Goal: Task Accomplishment & Management: Manage account settings

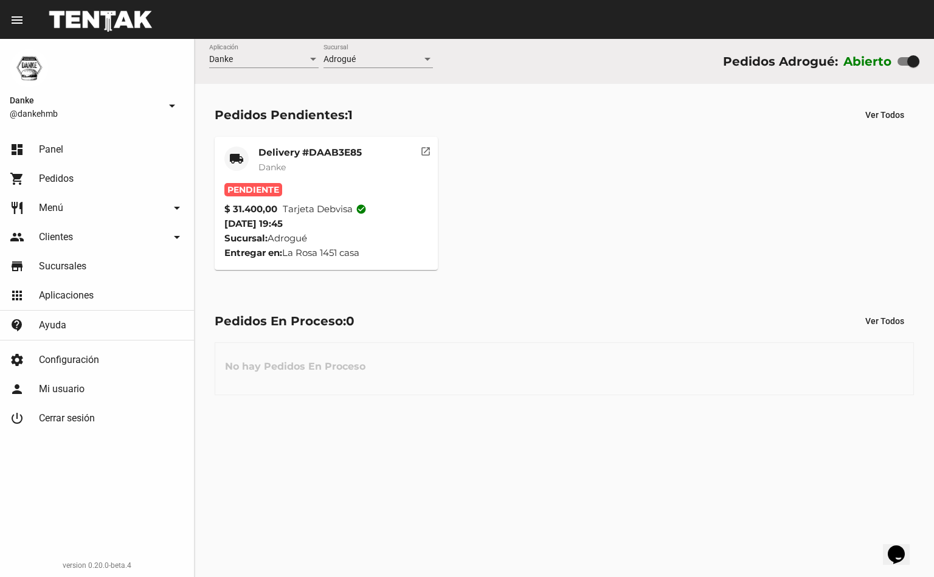
click at [304, 153] on mat-card-title "Delivery #DAAB3E85" at bounding box center [309, 152] width 103 height 12
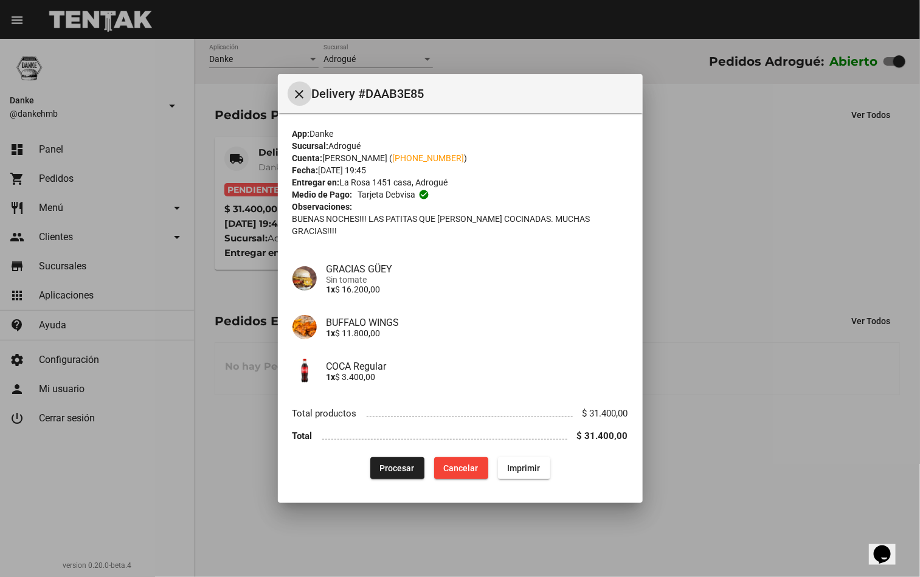
click at [388, 463] on span "Procesar" at bounding box center [397, 468] width 35 height 10
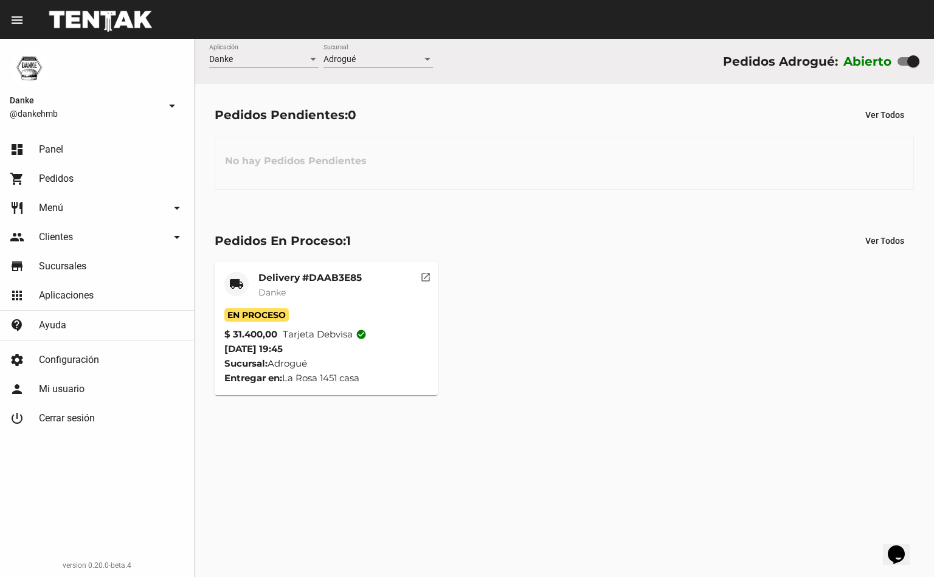
click at [287, 279] on mat-card-title "Delivery #DAAB3E85" at bounding box center [309, 278] width 103 height 12
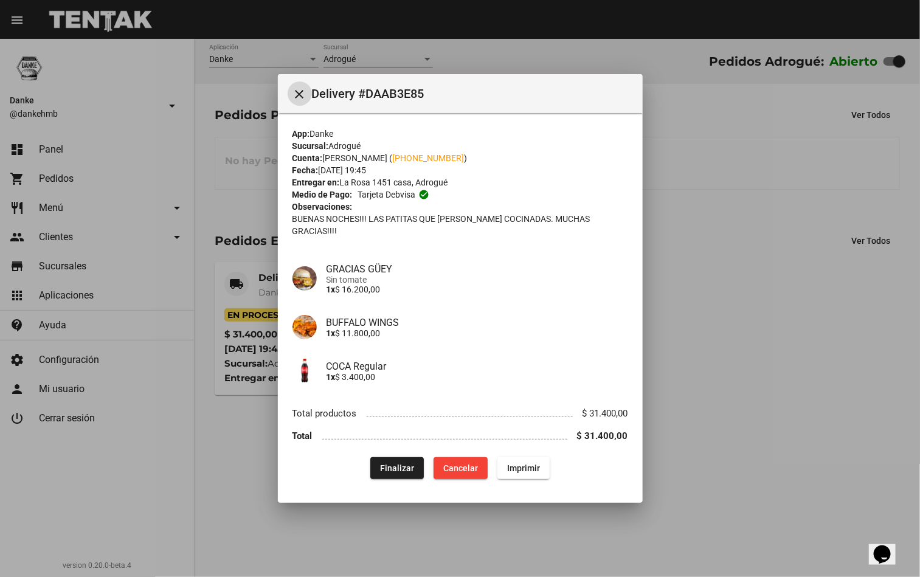
click at [726, 330] on div at bounding box center [460, 288] width 920 height 577
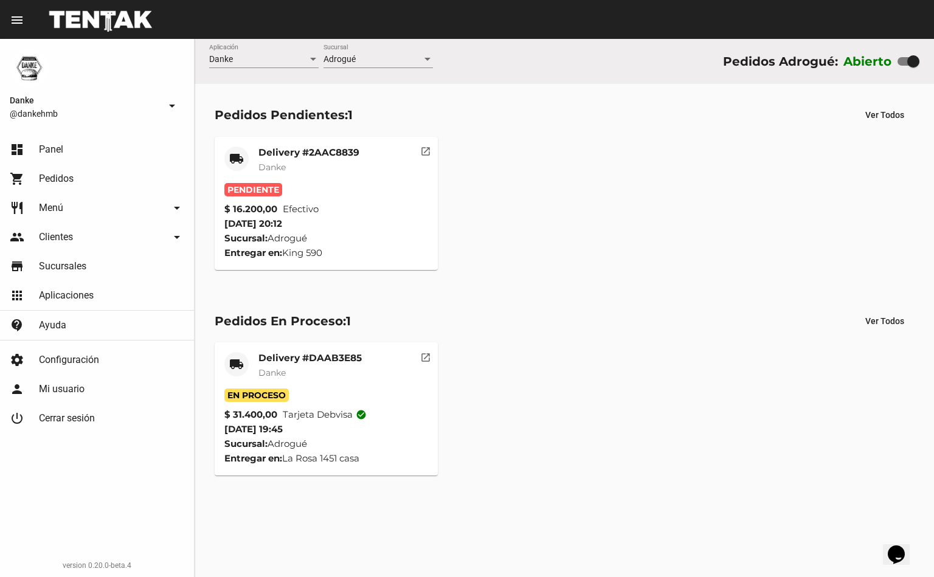
click at [295, 152] on mat-card-title "Delivery #2AAC8839" at bounding box center [308, 152] width 101 height 12
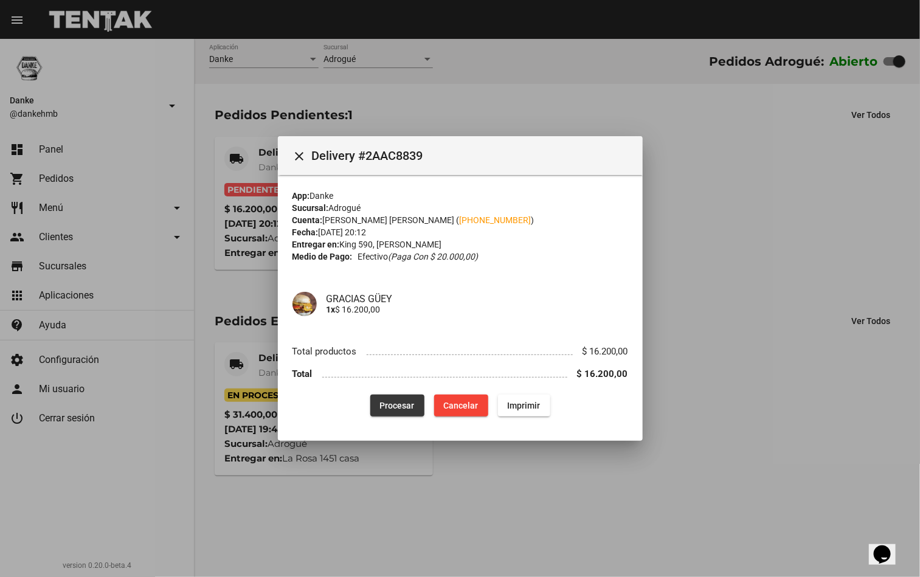
click at [387, 411] on button "Procesar" at bounding box center [397, 405] width 54 height 22
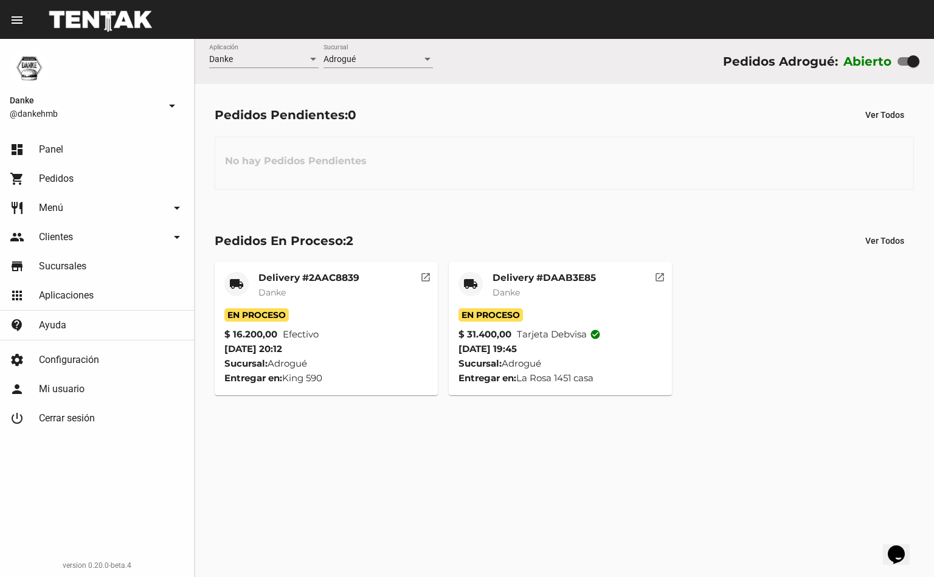
click at [549, 277] on mat-card-title "Delivery #DAAB3E85" at bounding box center [543, 278] width 103 height 12
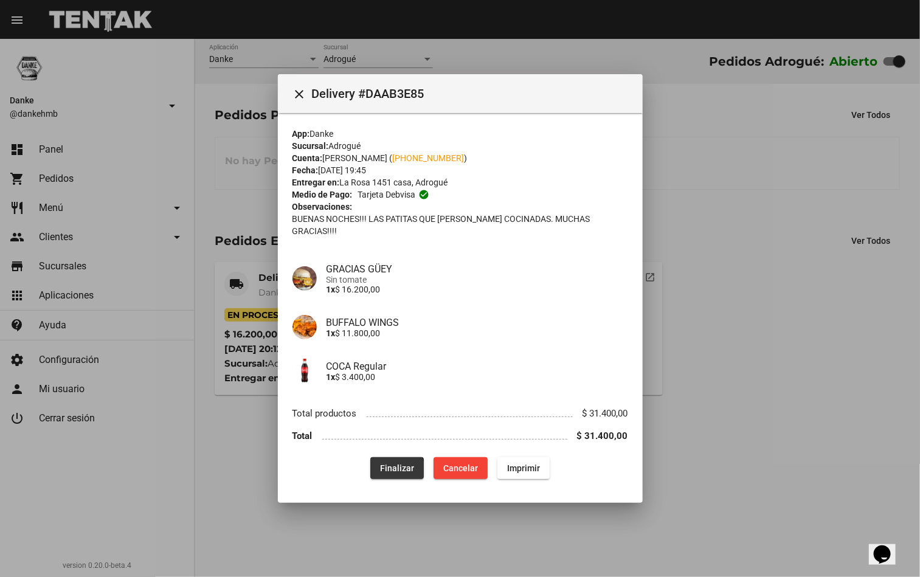
click at [388, 467] on button "Finalizar" at bounding box center [396, 468] width 53 height 22
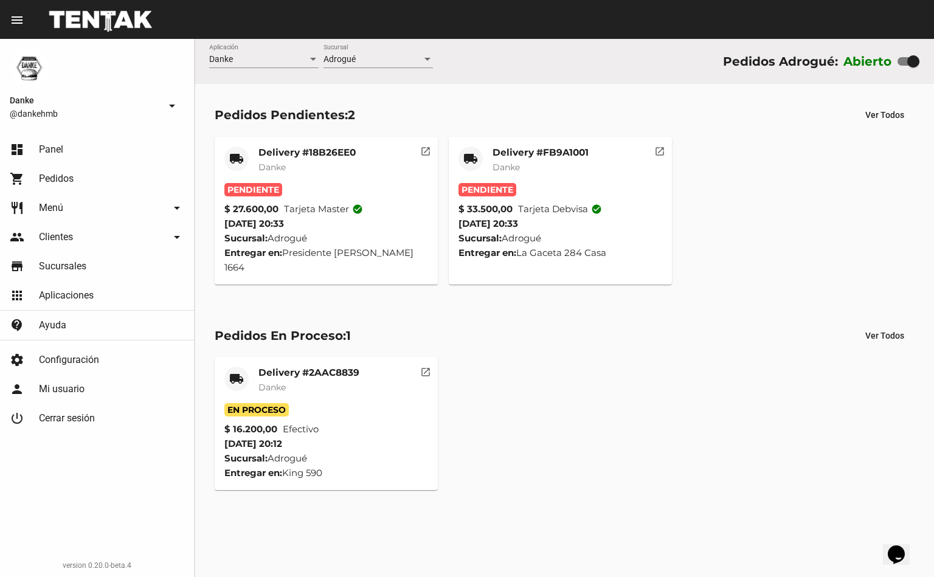
click at [339, 381] on mat-card-subtitle "Danke" at bounding box center [308, 387] width 101 height 12
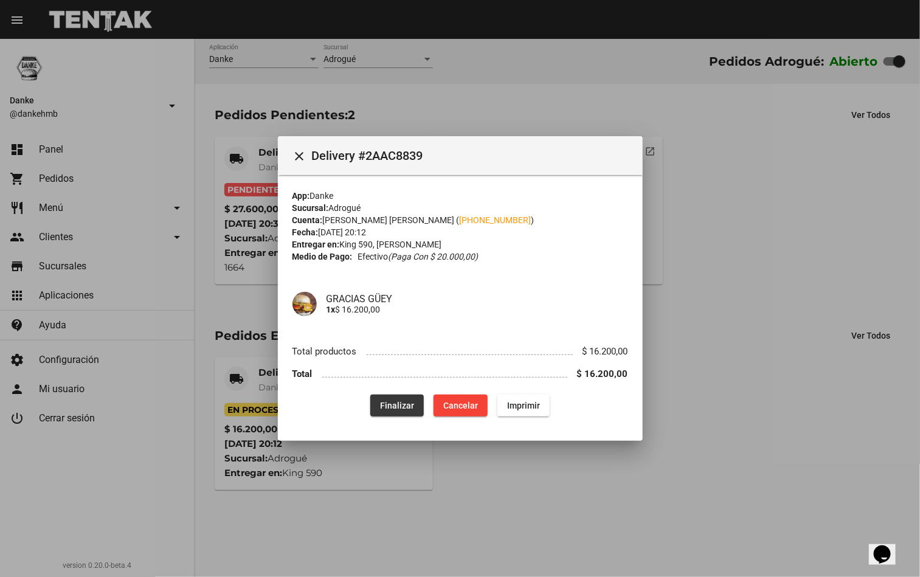
click at [414, 405] on button "Finalizar" at bounding box center [396, 405] width 53 height 22
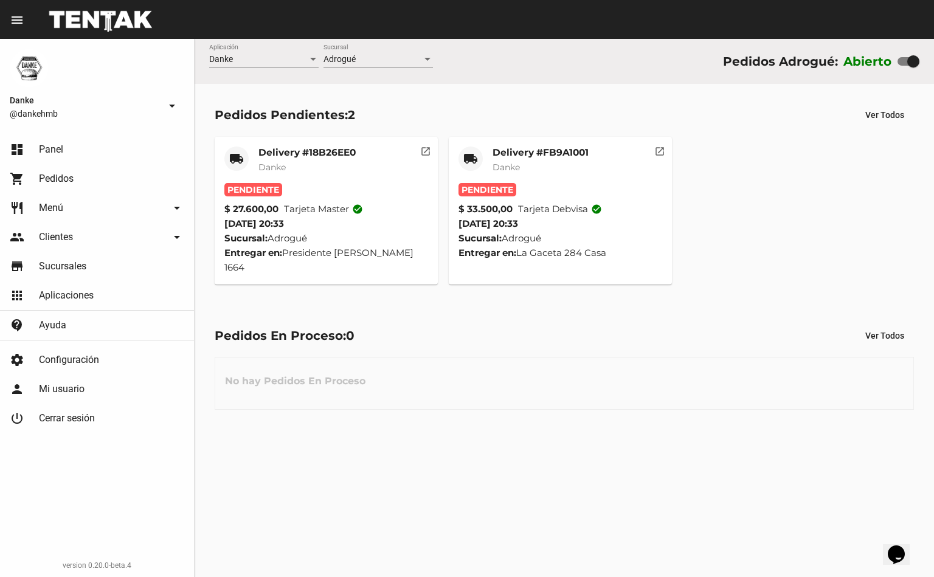
click at [524, 143] on mat-card "local_shipping Delivery #FB9A1001 Danke Pendiente $ 33.500,00 Tarjeta debvisa c…" at bounding box center [560, 211] width 223 height 148
click at [549, 156] on mat-card-title "Delivery #FB9A1001" at bounding box center [540, 152] width 96 height 12
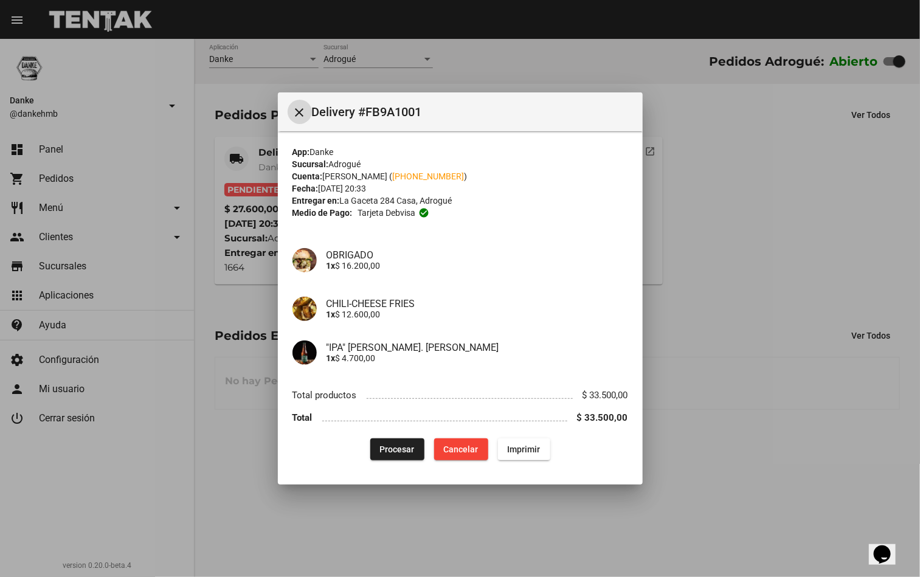
click at [405, 451] on span "Procesar" at bounding box center [397, 449] width 35 height 10
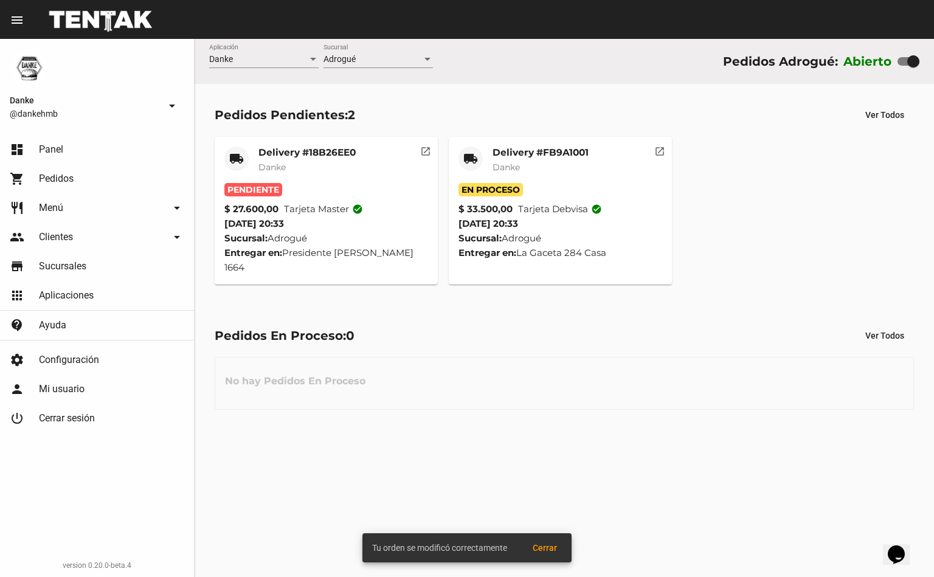
click at [292, 159] on div "Delivery #18B26EE0 Danke" at bounding box center [306, 164] width 97 height 36
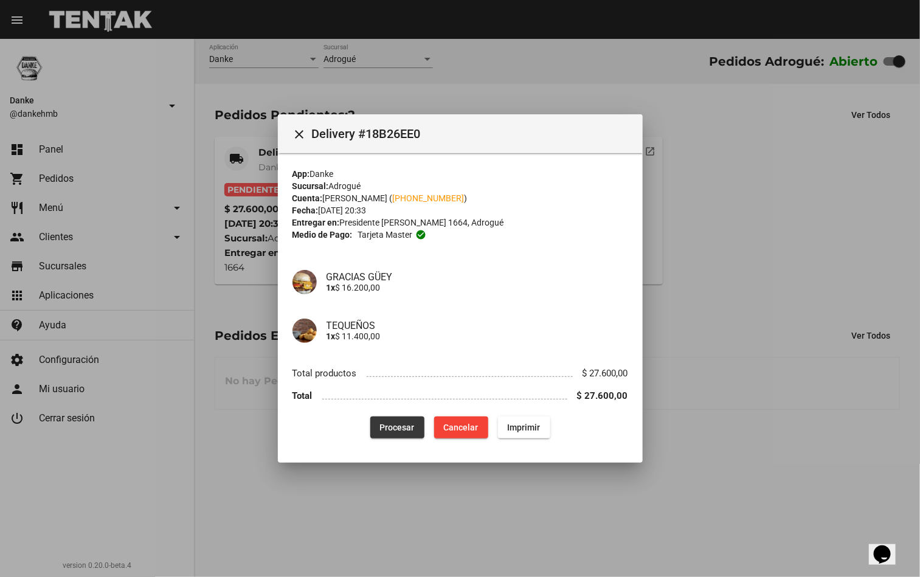
click at [405, 425] on span "Procesar" at bounding box center [397, 427] width 35 height 10
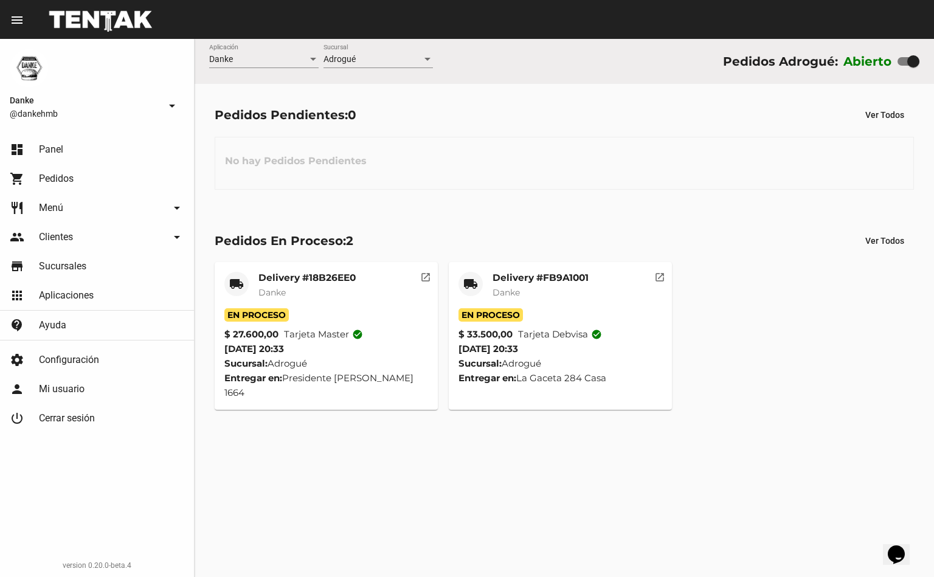
click at [299, 286] on mat-card-subtitle "Danke" at bounding box center [306, 292] width 97 height 12
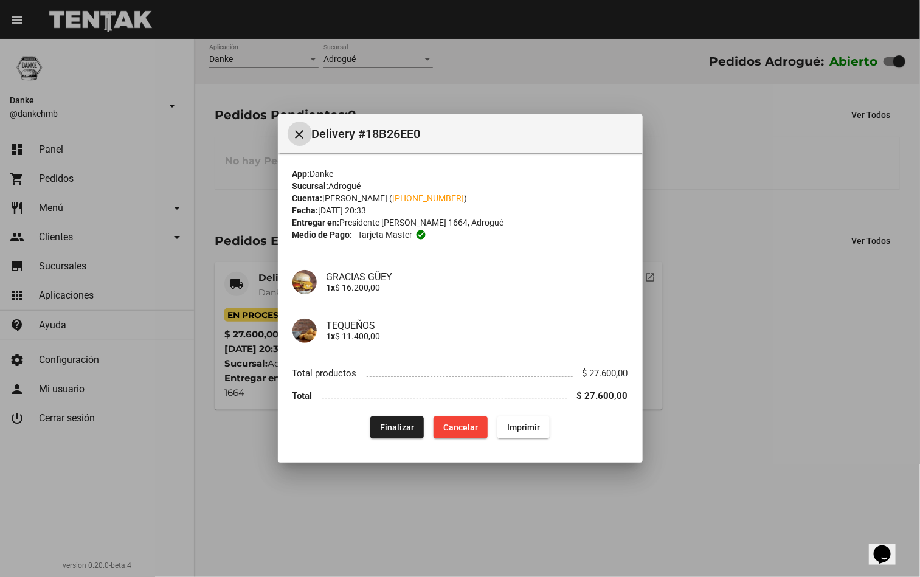
click at [428, 526] on div at bounding box center [460, 288] width 920 height 577
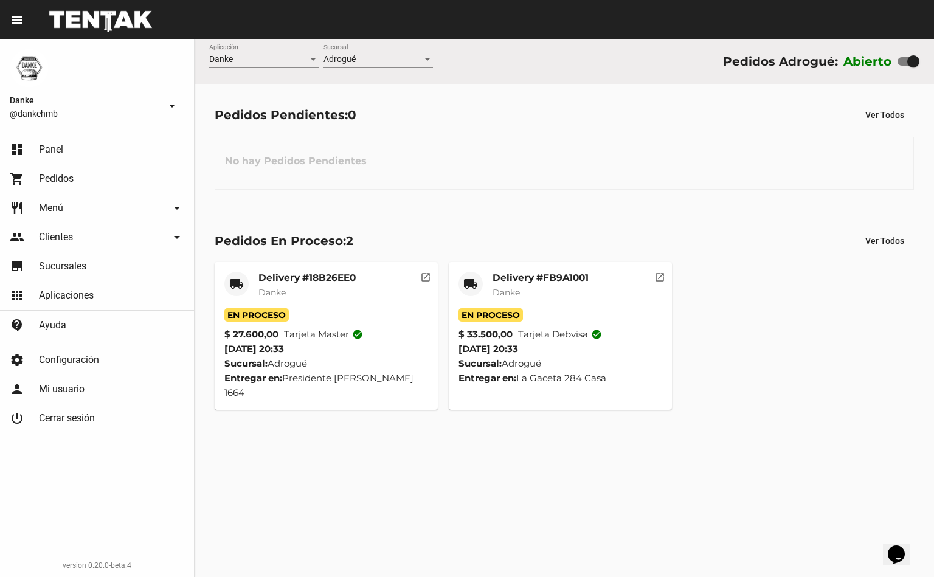
click at [517, 278] on mat-card-title "Delivery #FB9A1001" at bounding box center [540, 278] width 96 height 12
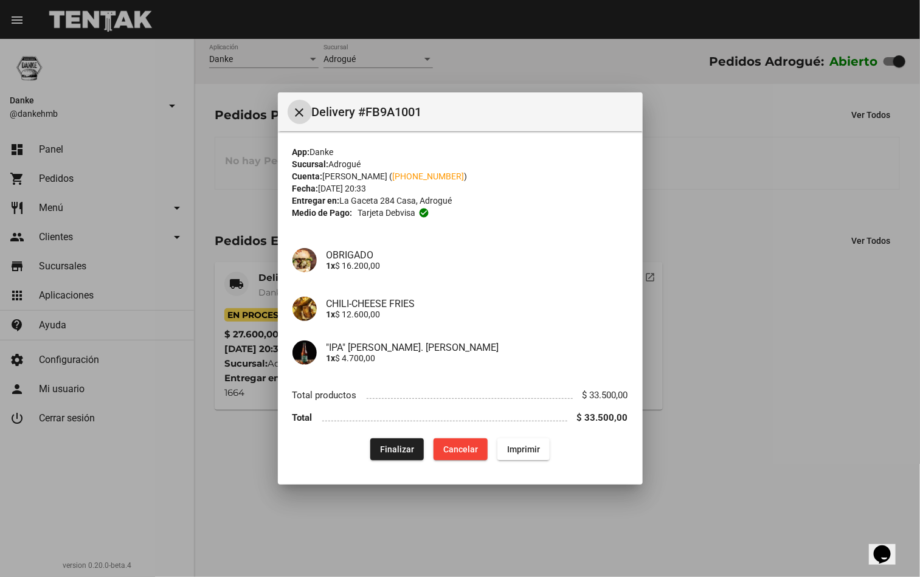
click at [755, 285] on div at bounding box center [460, 288] width 920 height 577
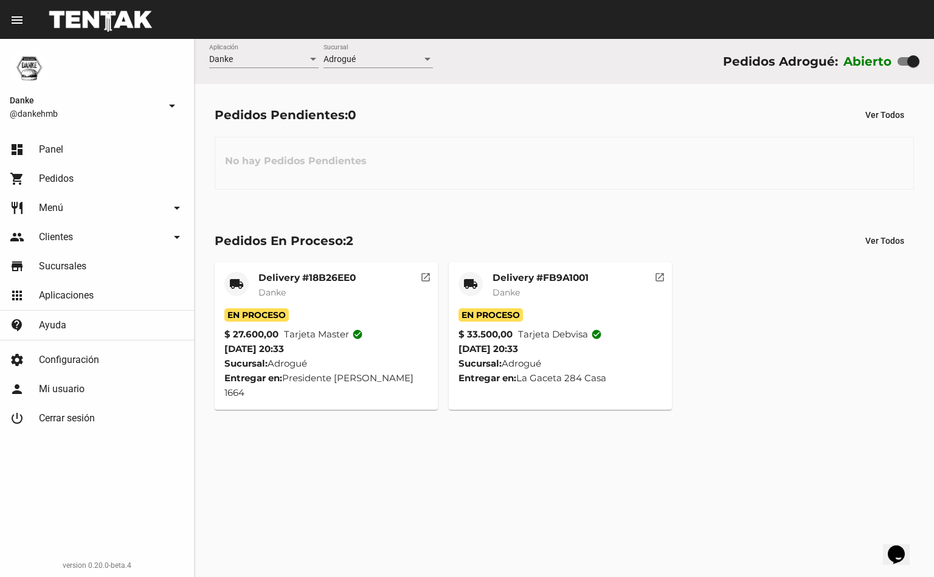
click at [246, 290] on div "local_shipping" at bounding box center [236, 284] width 24 height 24
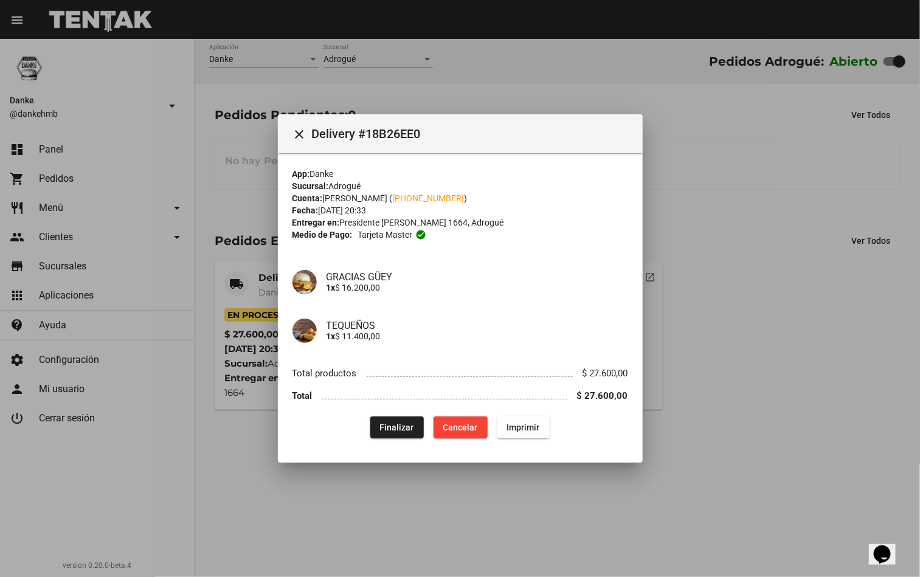
click at [793, 287] on div at bounding box center [460, 288] width 920 height 577
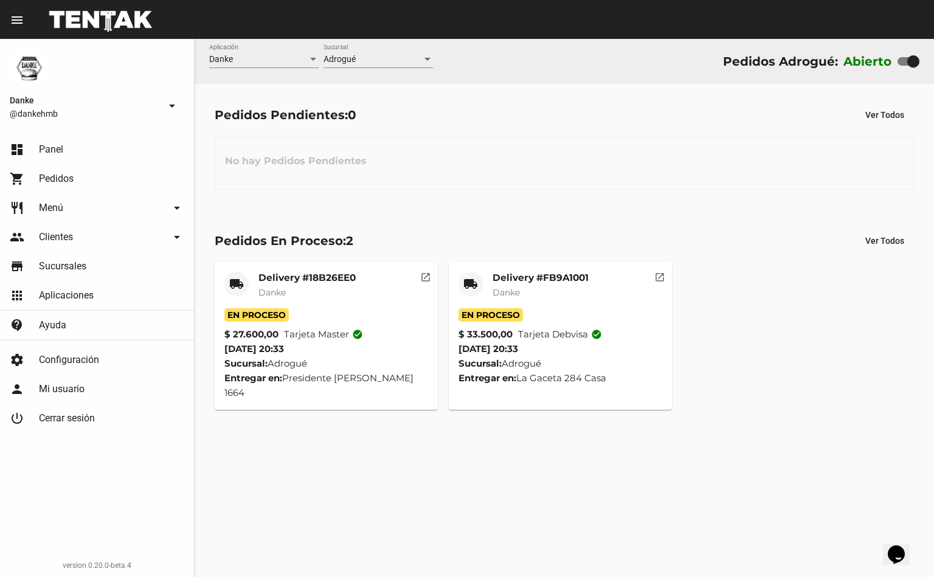
click at [562, 290] on mat-card-subtitle "Danke" at bounding box center [540, 292] width 96 height 12
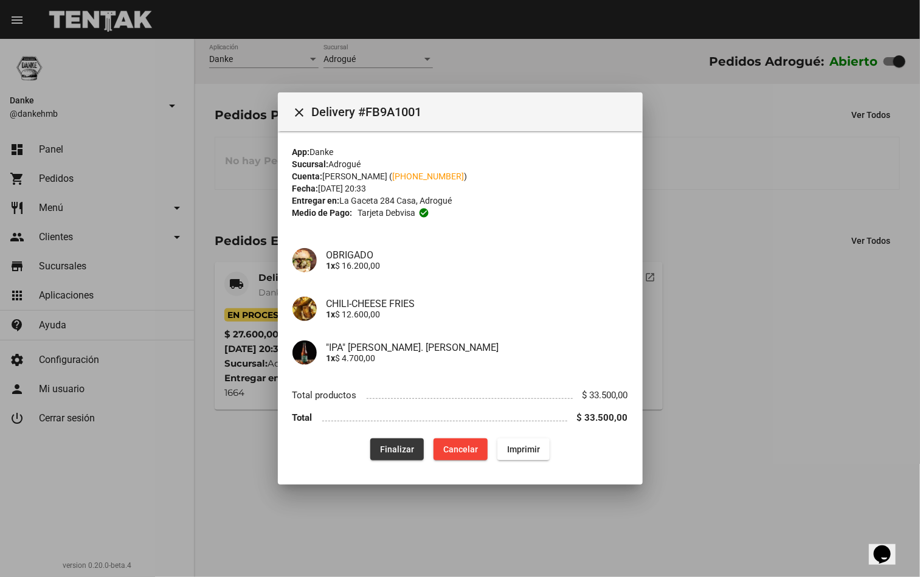
click at [403, 455] on button "Finalizar" at bounding box center [396, 449] width 53 height 22
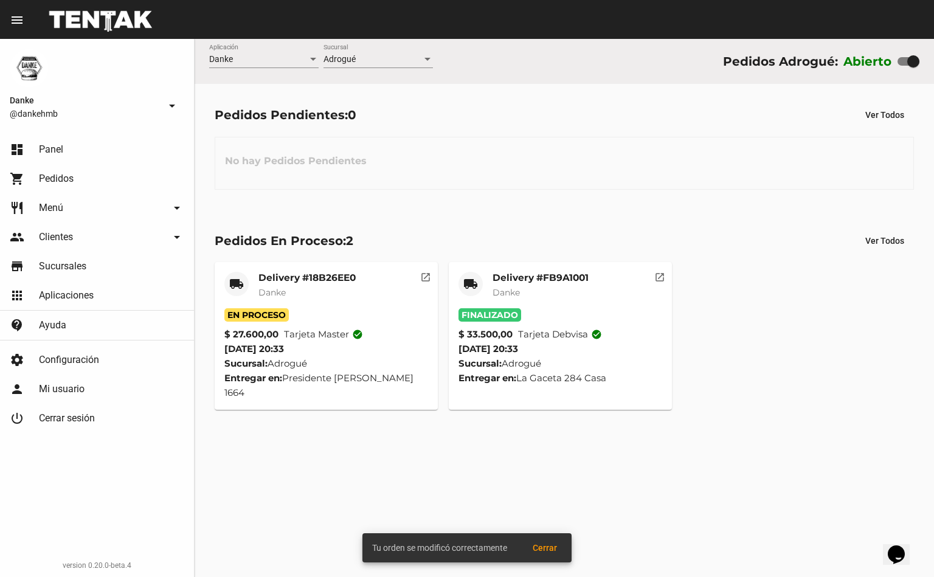
click at [335, 279] on mat-card-title "Delivery #18B26EE0" at bounding box center [306, 278] width 97 height 12
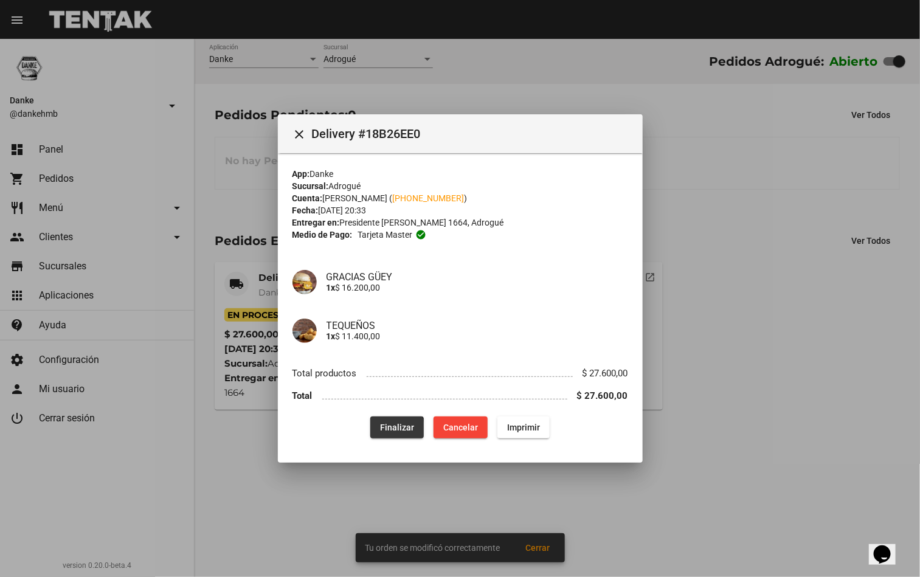
click at [387, 429] on span "Finalizar" at bounding box center [397, 427] width 34 height 10
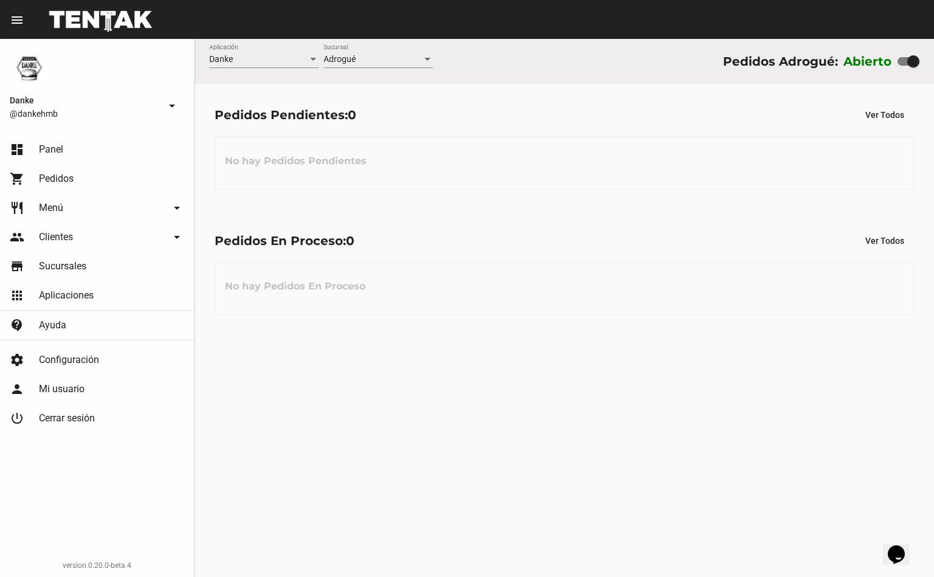
click at [139, 191] on link "shopping_cart Pedidos" at bounding box center [97, 178] width 194 height 29
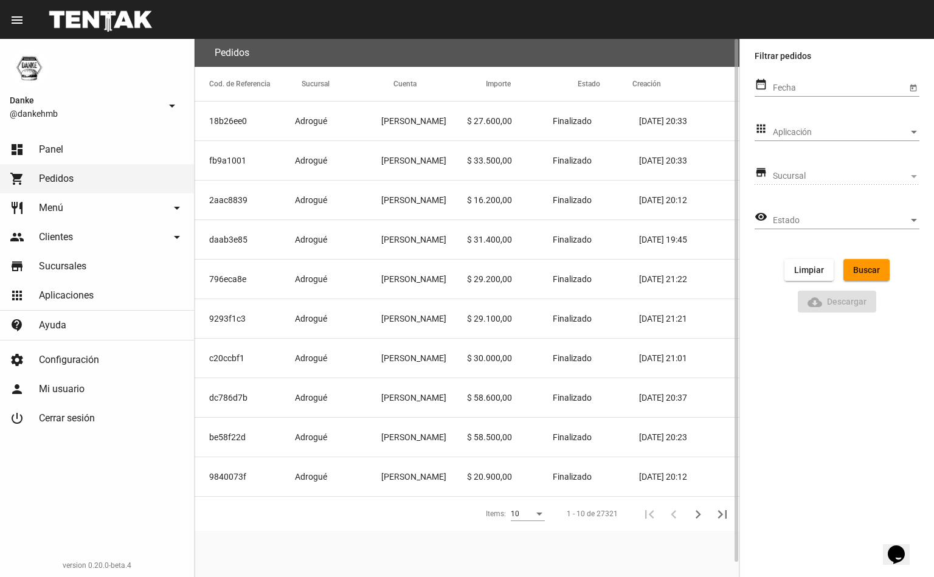
click at [425, 202] on mat-cell "[PERSON_NAME]" at bounding box center [424, 200] width 86 height 39
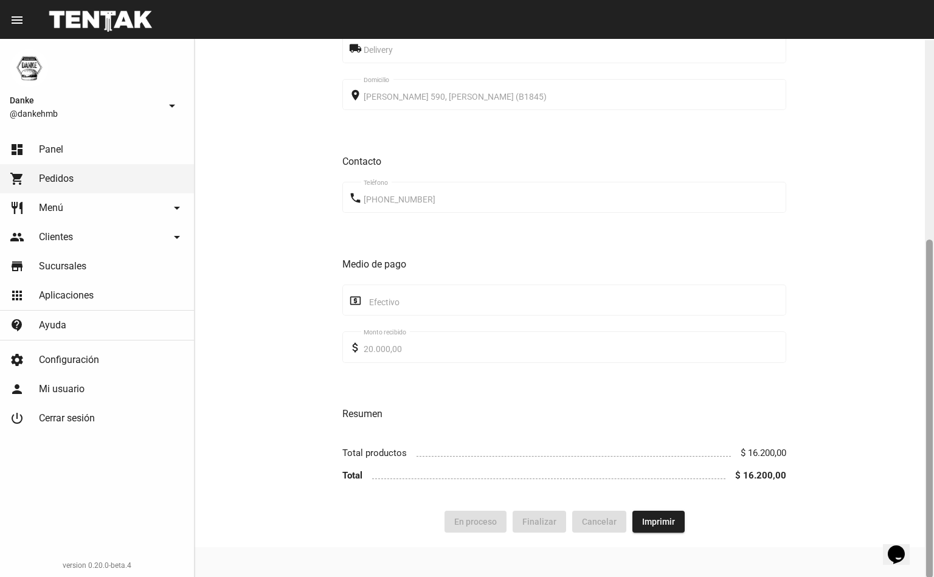
scroll to position [315, 0]
drag, startPoint x: 927, startPoint y: 260, endPoint x: 915, endPoint y: 472, distance: 213.0
click at [915, 472] on div "Pedido move_to_inbox Referencia: 2aac8839 - Finalizado App: [PERSON_NAME]: Adro…" at bounding box center [563, 308] width 739 height 538
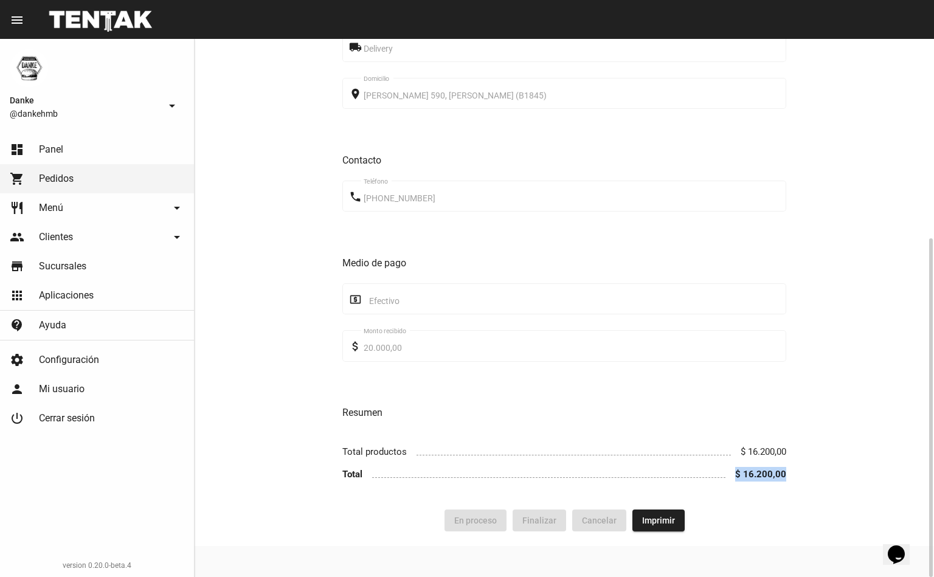
drag, startPoint x: 915, startPoint y: 472, endPoint x: 912, endPoint y: 494, distance: 22.2
click at [912, 494] on div "Forma de entrega local_shipping Delivery place King 590, José Marmol (B1845) Do…" at bounding box center [563, 241] width 739 height 537
click at [678, 398] on div "Forma de entrega local_shipping Delivery place King 590, José Marmol (B1845) Do…" at bounding box center [564, 241] width 444 height 507
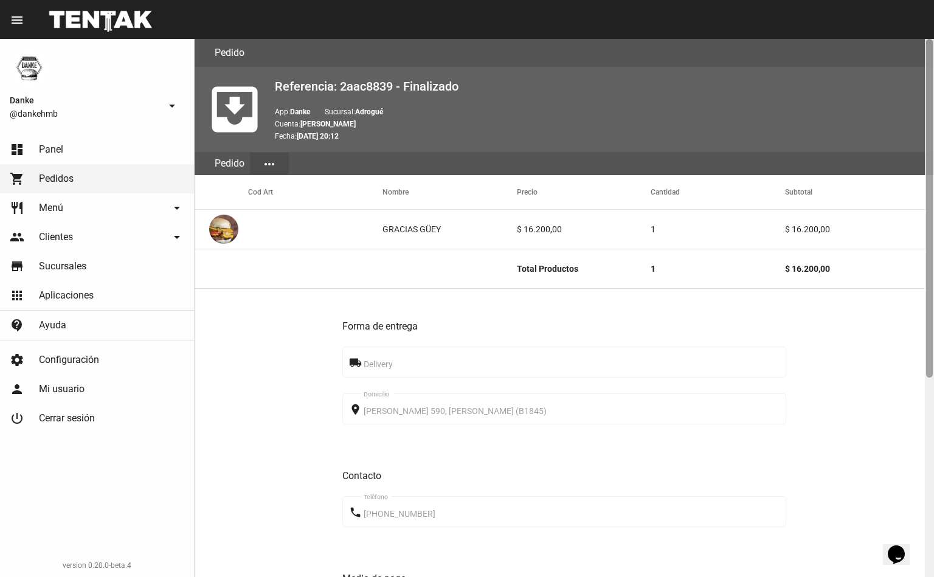
drag, startPoint x: 930, startPoint y: 252, endPoint x: 930, endPoint y: -56, distance: 307.5
click at [930, 0] on html "menu Pedido Pedido more_vert Danke @dankehmb arrow_drop_down dashboard Panel sh…" at bounding box center [467, 288] width 934 height 577
click at [93, 139] on link "dashboard Panel" at bounding box center [97, 149] width 194 height 29
